Goal: Task Accomplishment & Management: Manage account settings

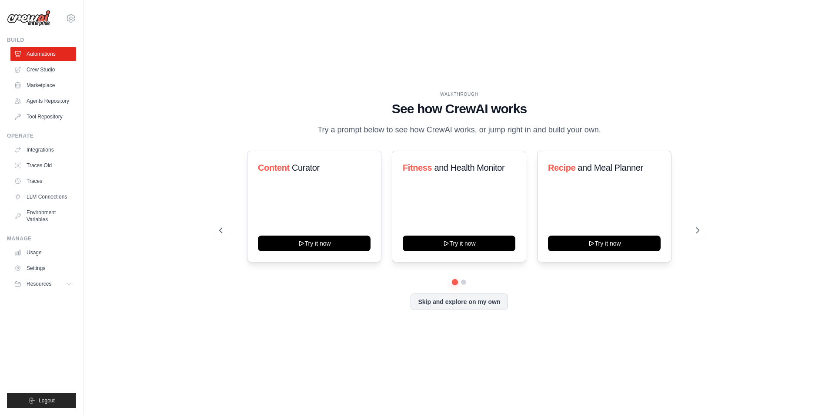
click at [654, 83] on div "WALKTHROUGH See how CrewAI works Try a prompt below to see how CrewAI works, or…" at bounding box center [459, 207] width 724 height 397
click at [55, 100] on link "Agents Repository" at bounding box center [44, 101] width 66 height 14
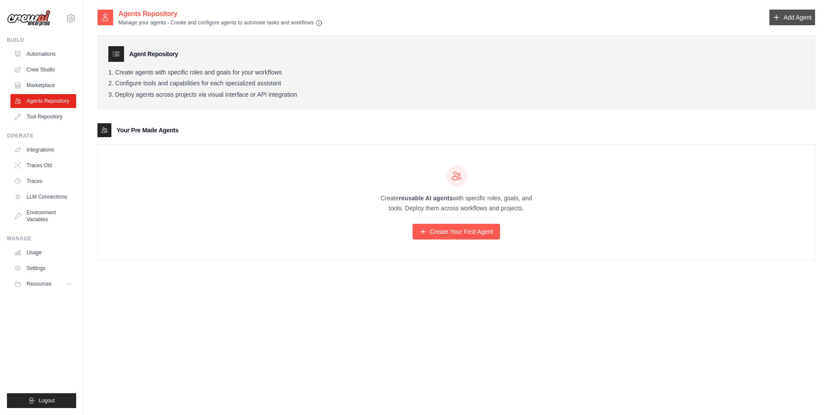
click at [778, 19] on icon at bounding box center [776, 17] width 7 height 7
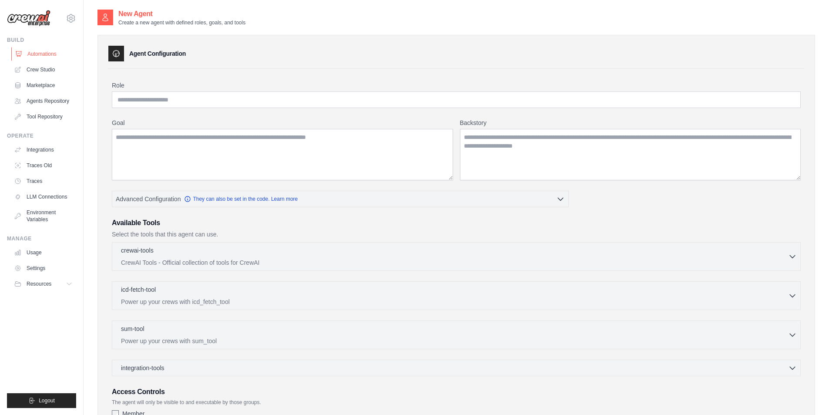
click at [35, 60] on link "Automations" at bounding box center [44, 54] width 66 height 14
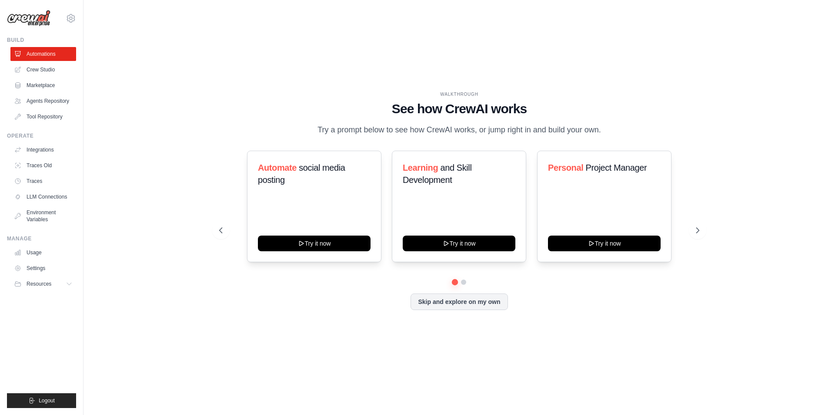
click at [52, 70] on link "Crew Studio" at bounding box center [43, 70] width 66 height 14
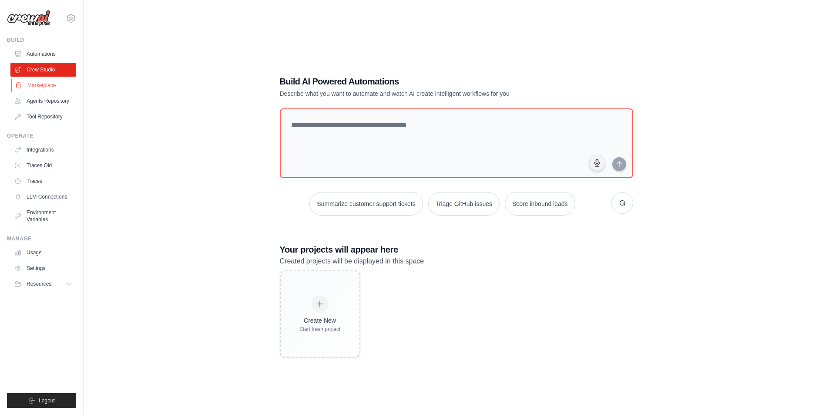
click at [55, 85] on link "Marketplace" at bounding box center [44, 85] width 66 height 14
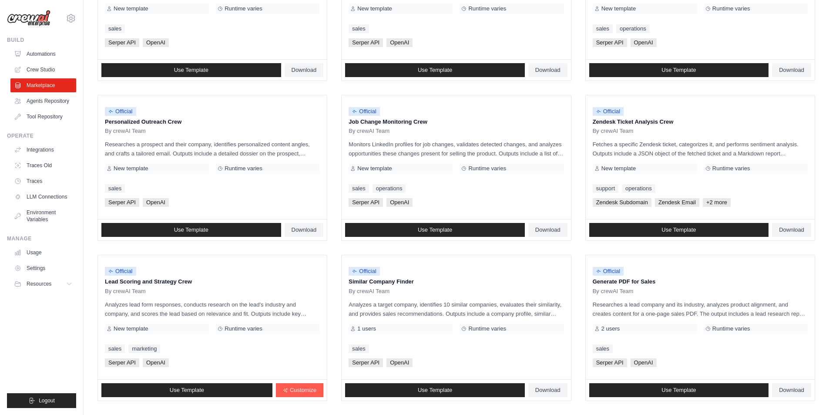
scroll to position [348, 0]
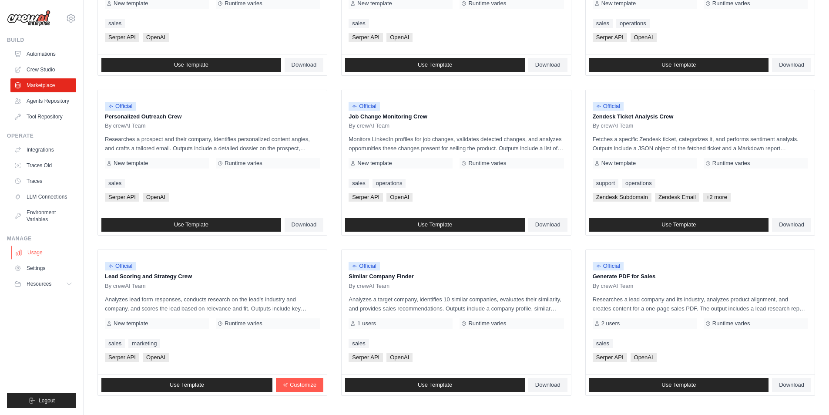
click at [45, 257] on link "Usage" at bounding box center [44, 252] width 66 height 14
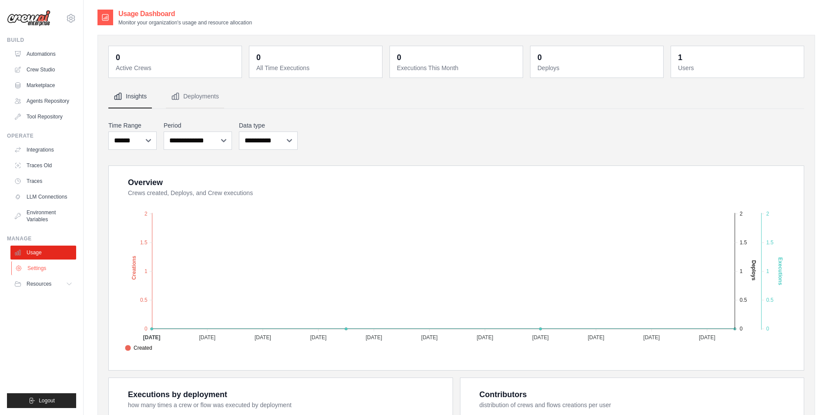
click at [40, 274] on link "Settings" at bounding box center [44, 268] width 66 height 14
click at [72, 283] on icon at bounding box center [70, 283] width 7 height 7
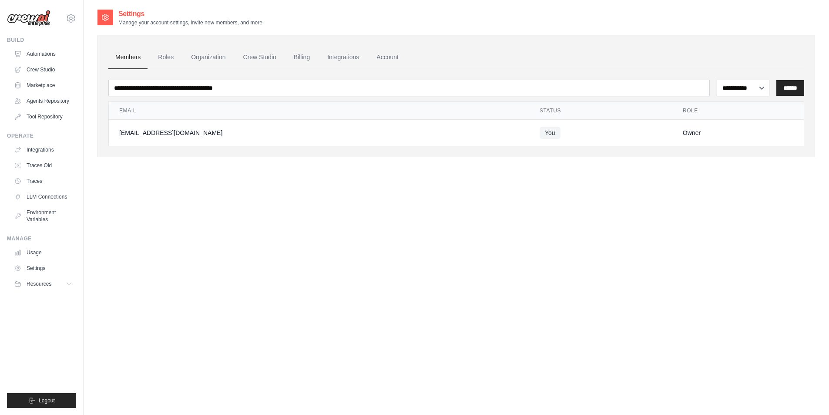
click at [71, 283] on icon at bounding box center [69, 284] width 4 height 2
click at [72, 283] on icon at bounding box center [69, 283] width 7 height 7
click at [260, 56] on link "Crew Studio" at bounding box center [259, 57] width 47 height 23
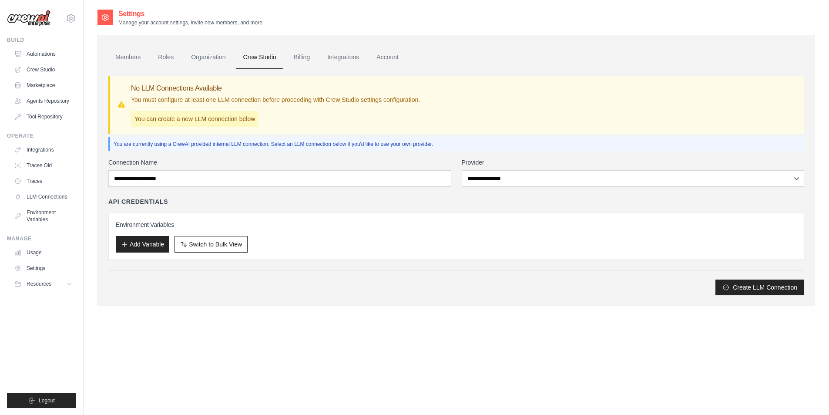
click at [185, 118] on p "You can create a new LLM connection below" at bounding box center [194, 119] width 127 height 16
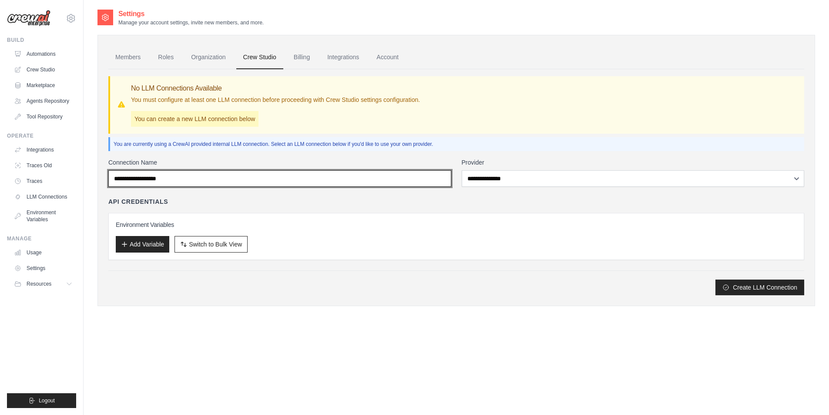
click at [202, 174] on input "Connection Name" at bounding box center [279, 178] width 343 height 17
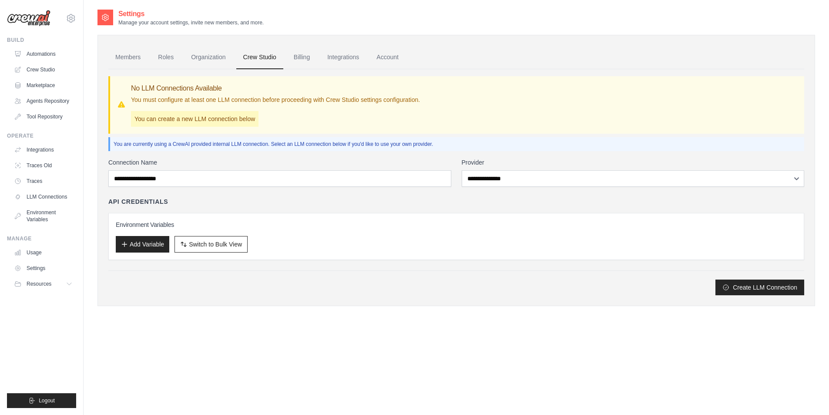
drag, startPoint x: 289, startPoint y: 198, endPoint x: 294, endPoint y: 198, distance: 5.2
click at [291, 198] on div "API Credentials" at bounding box center [456, 201] width 696 height 9
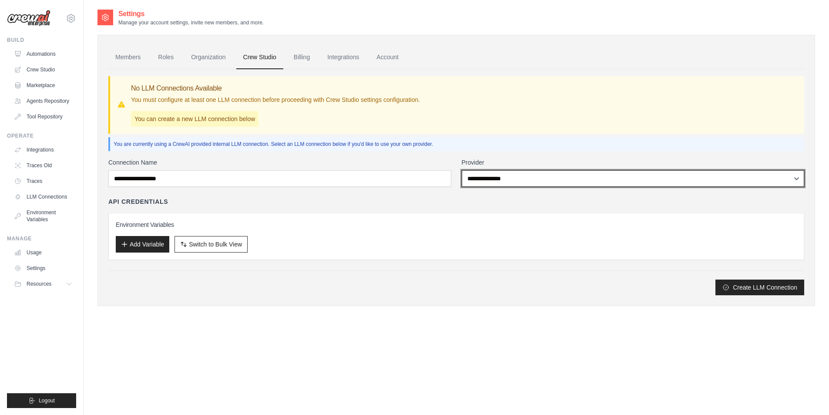
click at [539, 184] on select "**********" at bounding box center [633, 178] width 343 height 17
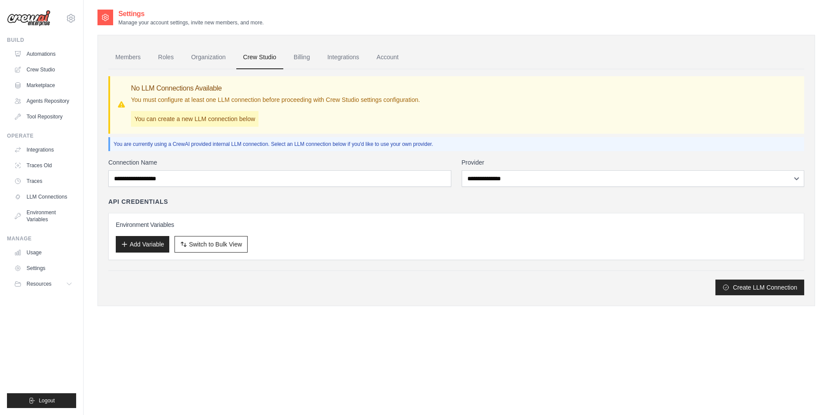
click at [310, 204] on div "API Credentials" at bounding box center [456, 201] width 696 height 9
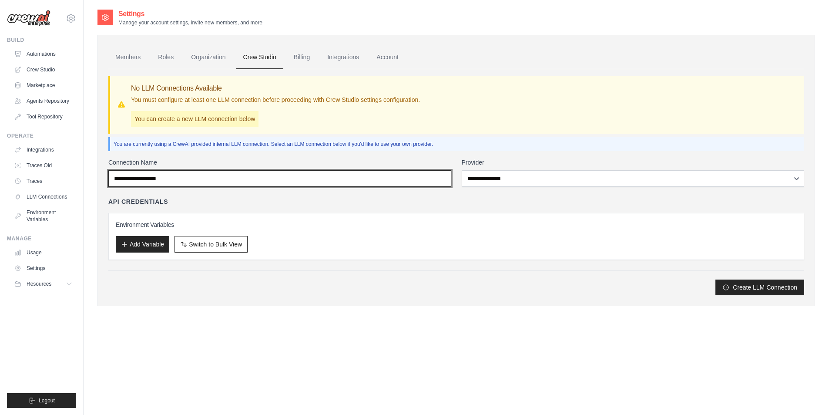
click at [201, 182] on input "Connection Name" at bounding box center [279, 178] width 343 height 17
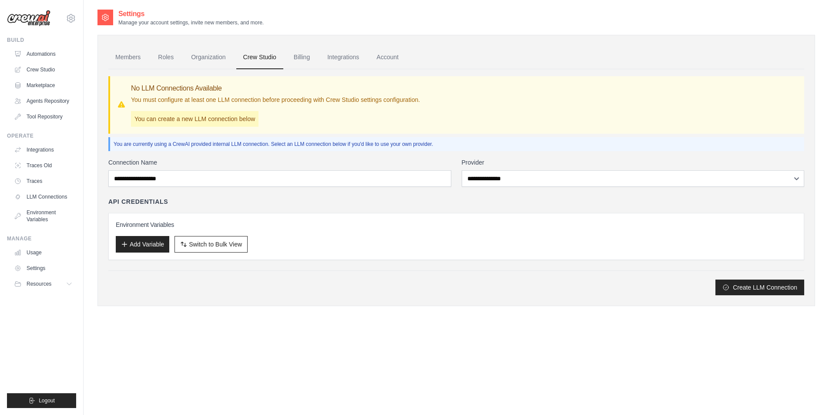
click at [230, 201] on div "API Credentials" at bounding box center [456, 201] width 696 height 9
click at [182, 53] on ul "Members Roles Organization Crew Studio Billing Integrations Account" at bounding box center [456, 57] width 696 height 23
click at [153, 54] on link "Roles" at bounding box center [166, 57] width 30 height 23
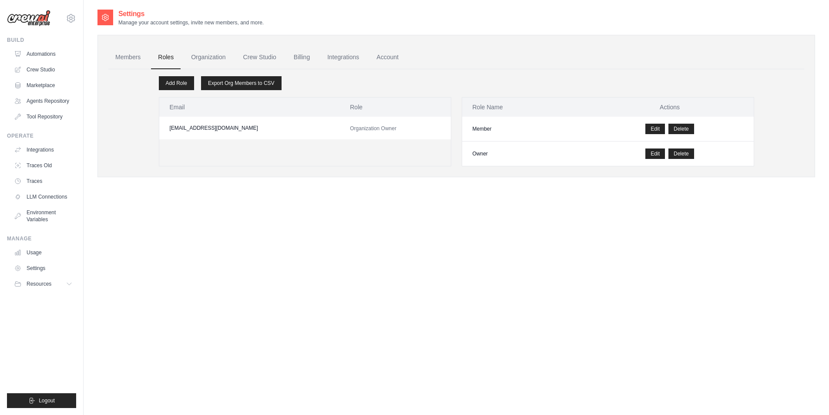
click at [166, 60] on link "Roles" at bounding box center [166, 57] width 30 height 23
click at [204, 57] on link "Organization" at bounding box center [208, 57] width 48 height 23
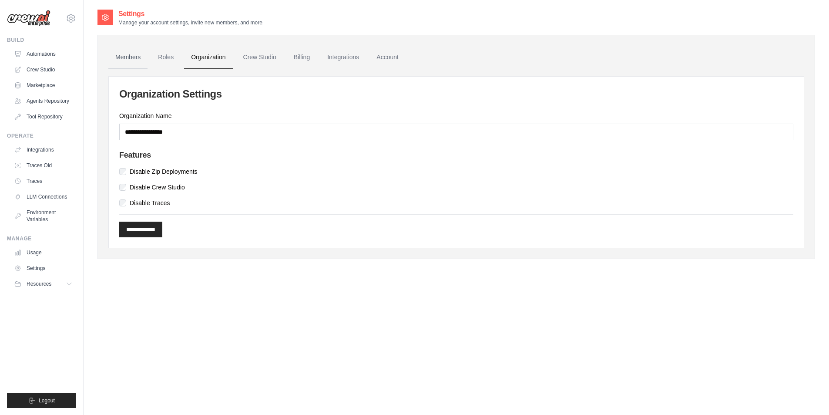
click at [147, 50] on link "Members" at bounding box center [127, 57] width 39 height 23
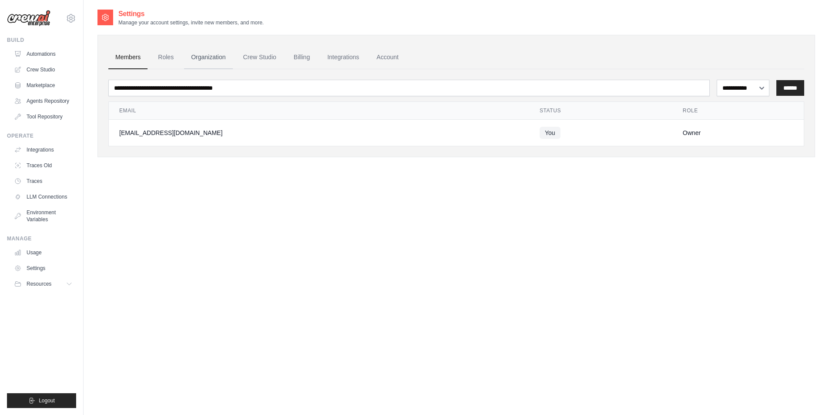
click at [229, 60] on link "Organization" at bounding box center [208, 57] width 48 height 23
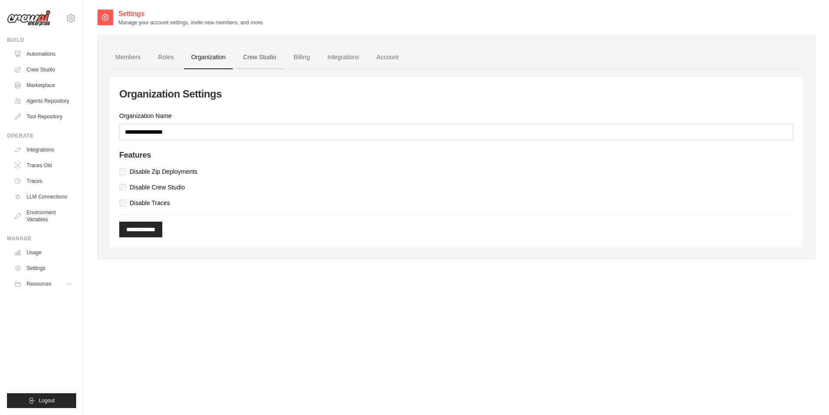
click at [249, 55] on link "Crew Studio" at bounding box center [259, 57] width 47 height 23
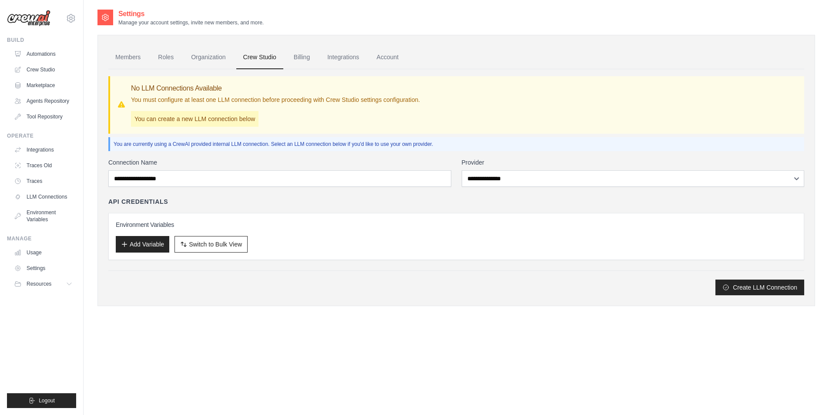
click at [309, 56] on link "Billing" at bounding box center [302, 57] width 30 height 23
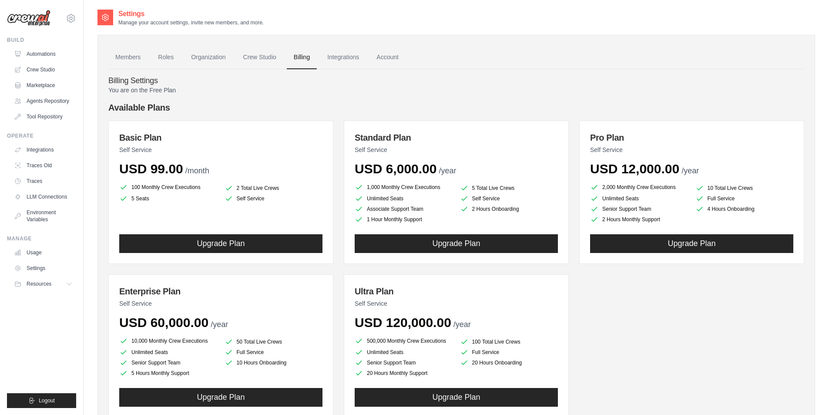
click at [672, 309] on div "Basic Plan Self Service USD 99.00 /month 100 Monthly Crew Executions 2 Total Li…" at bounding box center [456, 269] width 696 height 297
click at [697, 321] on div "Basic Plan Self Service USD 99.00 /month 100 Monthly Crew Executions 2 Total Li…" at bounding box center [456, 269] width 696 height 297
click at [343, 60] on link "Integrations" at bounding box center [343, 57] width 46 height 23
click at [254, 55] on link "Crew Studio" at bounding box center [259, 57] width 47 height 23
